Goal: Task Accomplishment & Management: Manage account settings

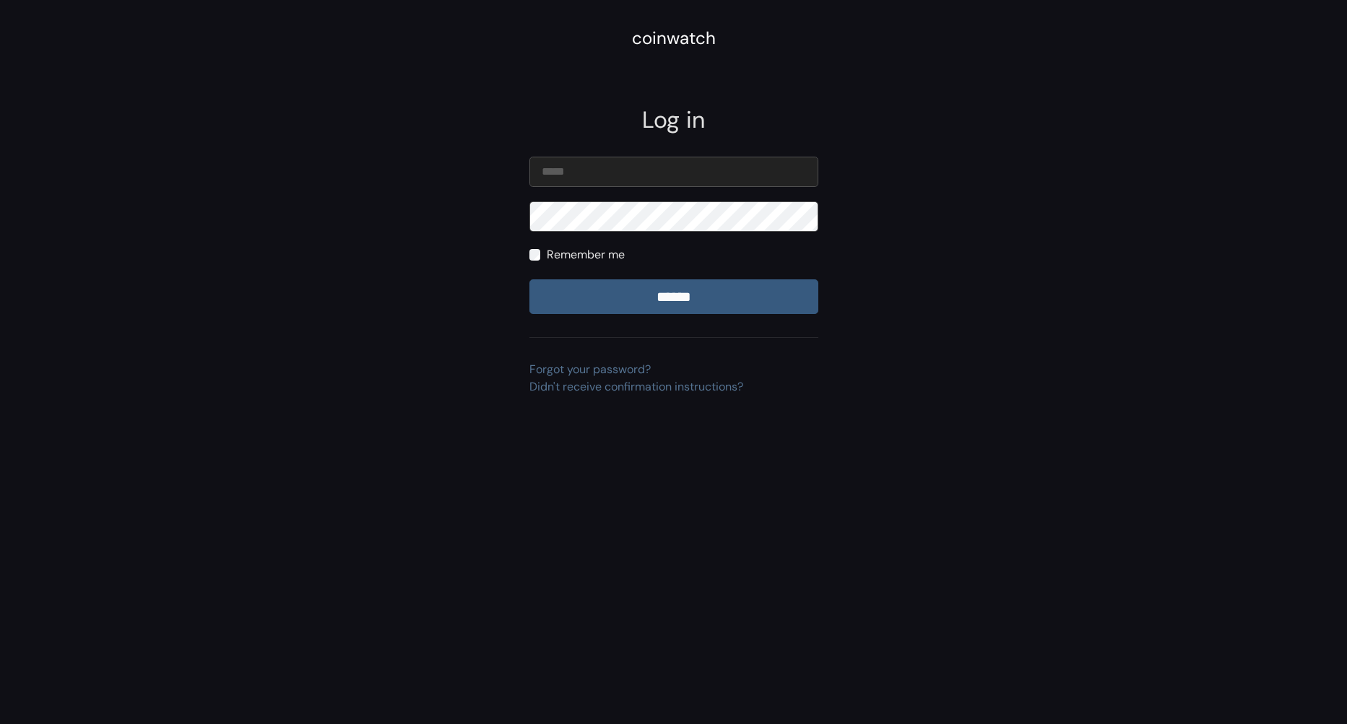
type input "**********"
click at [529, 279] on input "******" at bounding box center [673, 296] width 289 height 35
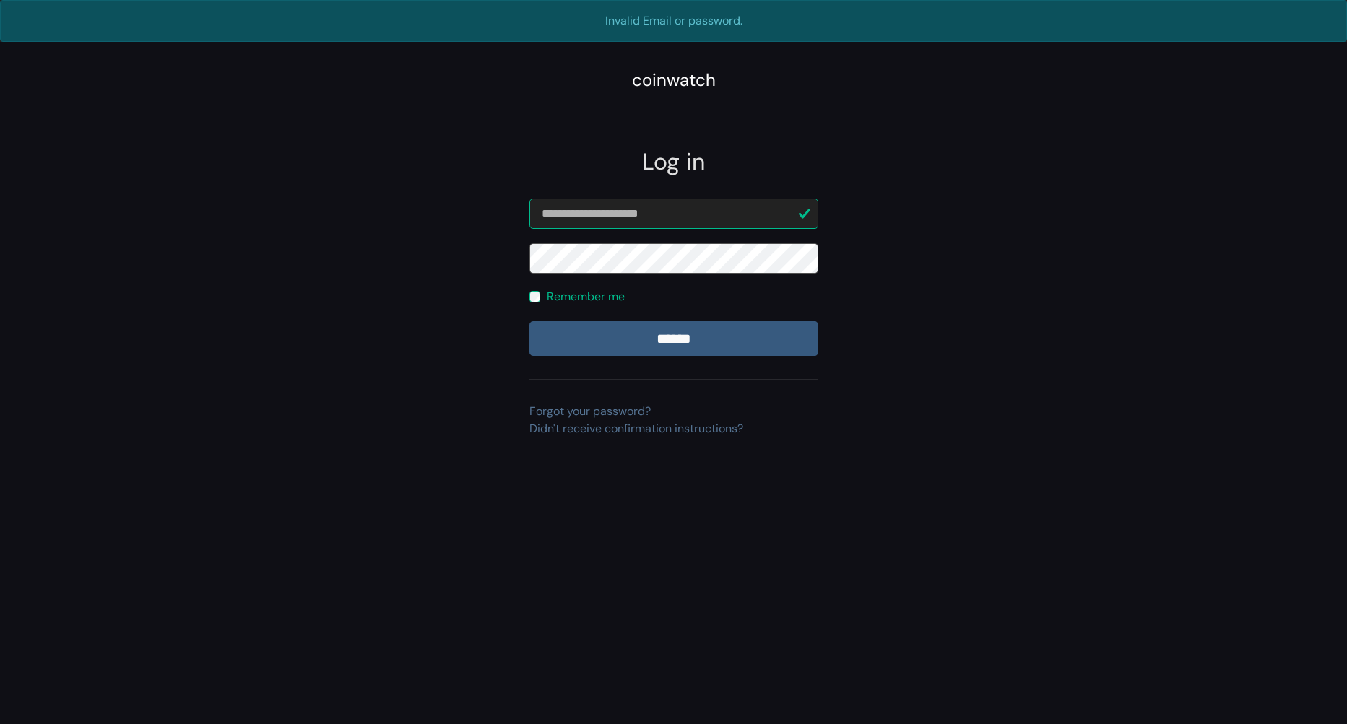
click at [529, 321] on input "******" at bounding box center [673, 338] width 289 height 35
